Goal: Information Seeking & Learning: Learn about a topic

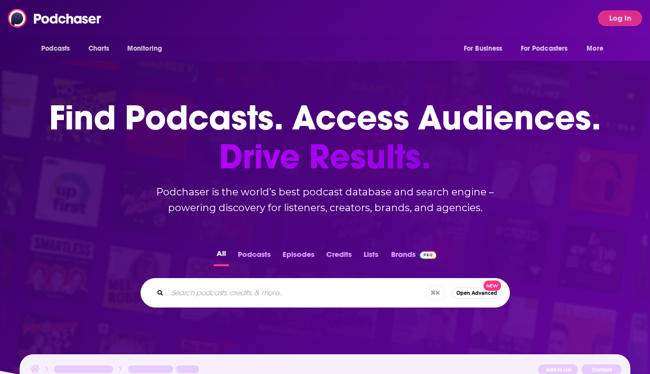
click at [257, 305] on div "⌘ K Open Advanced New" at bounding box center [326, 293] width 370 height 30
click at [249, 293] on input "Search podcasts, credits, & more..." at bounding box center [297, 293] width 259 height 16
type input "this is my bourbon"
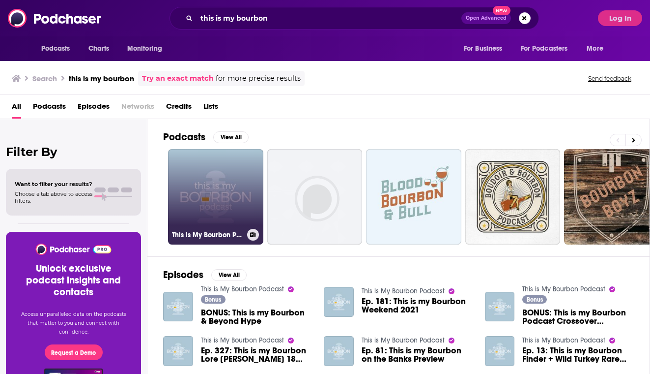
click at [223, 207] on link "This is My Bourbon Podcast" at bounding box center [215, 196] width 95 height 95
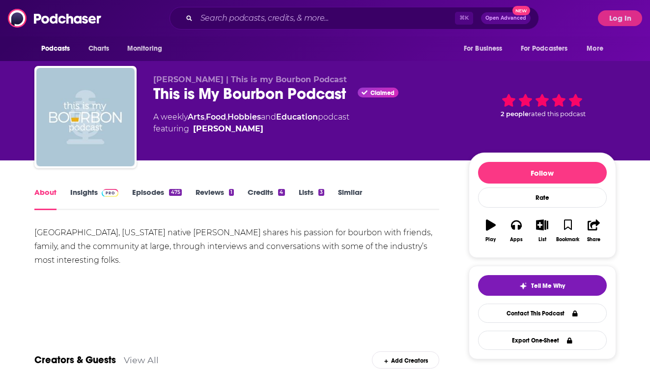
click at [104, 191] on img at bounding box center [110, 193] width 17 height 8
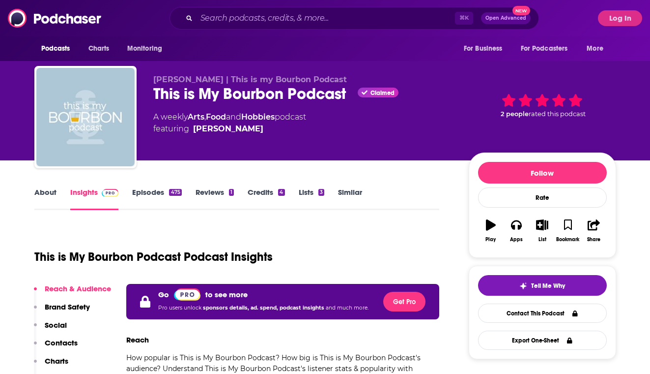
scroll to position [216, 0]
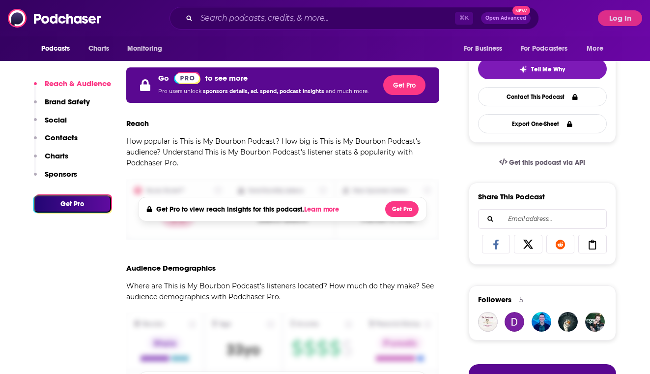
click at [153, 153] on p "How popular is This is My Bourbon Podcast? How big is This is My Bourbon Podcas…" at bounding box center [283, 152] width 314 height 32
